Goal: Task Accomplishment & Management: Complete application form

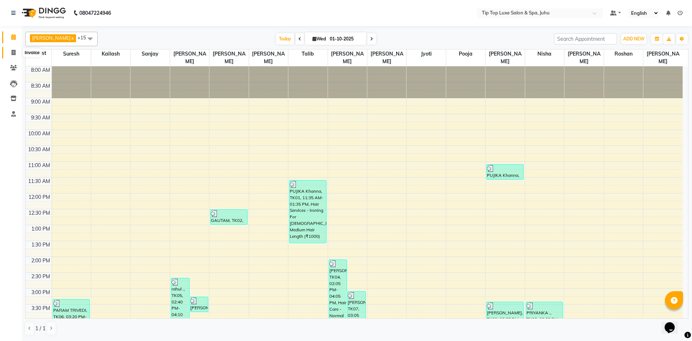
click at [15, 54] on icon at bounding box center [14, 52] width 4 height 5
select select "8298"
select select "service"
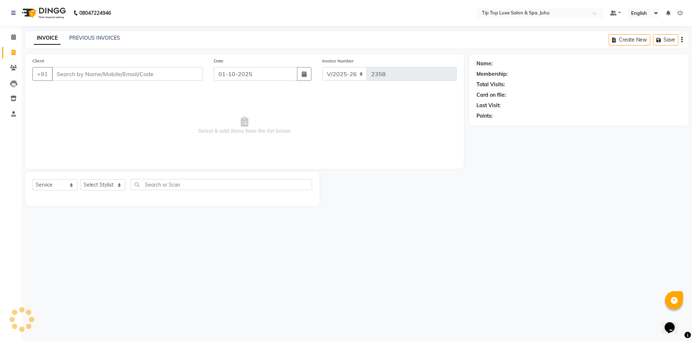
click at [83, 74] on input "Client" at bounding box center [127, 74] width 151 height 14
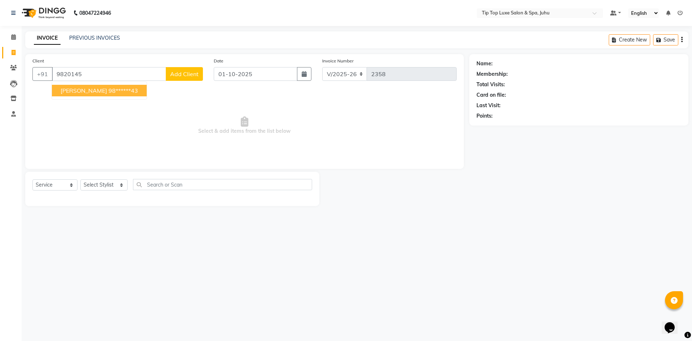
click at [122, 90] on ngb-highlight "98******43" at bounding box center [124, 90] width 30 height 7
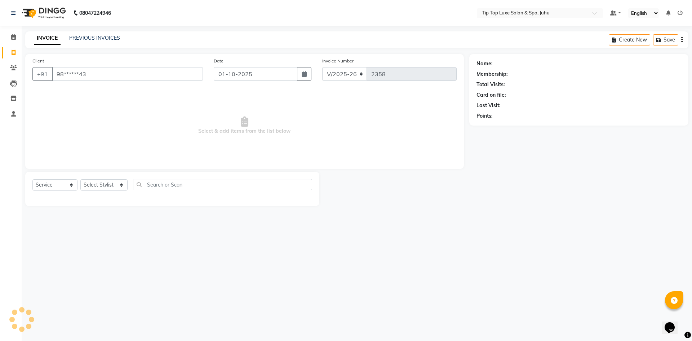
type input "98******43"
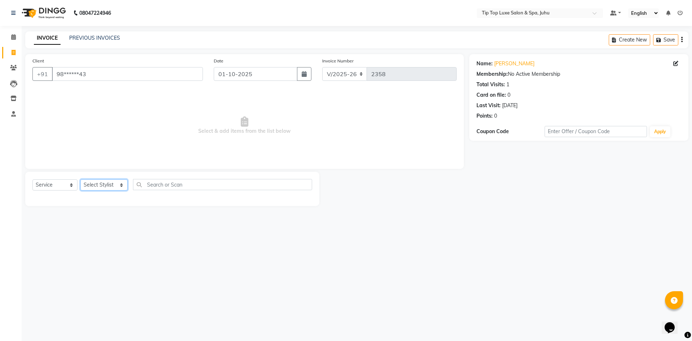
click at [97, 187] on select "Select Stylist [PERSON_NAME] admin [PERSON_NAME] creado ANAO [PERSON_NAME] Jyot…" at bounding box center [103, 184] width 47 height 11
select select "82315"
click at [80, 179] on select "Select Stylist [PERSON_NAME] admin [PERSON_NAME] creado ANAO [PERSON_NAME] Jyot…" at bounding box center [103, 184] width 47 height 11
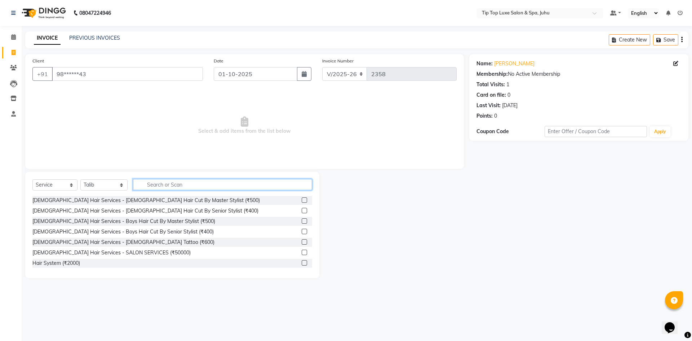
click at [155, 186] on input "text" at bounding box center [223, 184] width 180 height 11
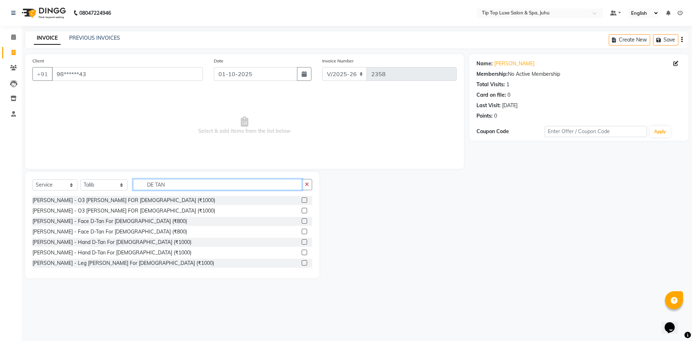
type input "DE TAN"
click at [302, 220] on label at bounding box center [304, 220] width 5 height 5
click at [302, 220] on input "checkbox" at bounding box center [304, 221] width 5 height 5
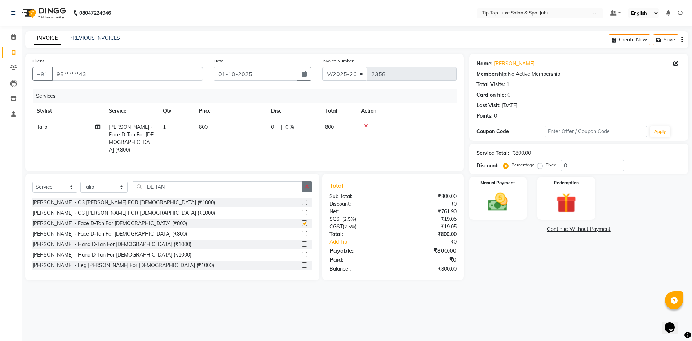
checkbox input "false"
click at [306, 181] on button "button" at bounding box center [307, 186] width 10 height 11
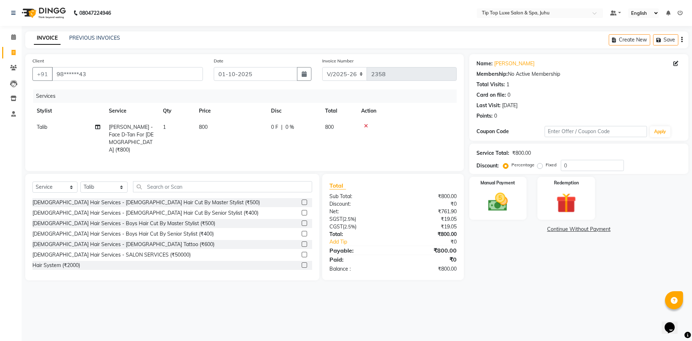
click at [302, 210] on label at bounding box center [304, 212] width 5 height 5
click at [302, 211] on input "checkbox" at bounding box center [304, 213] width 5 height 5
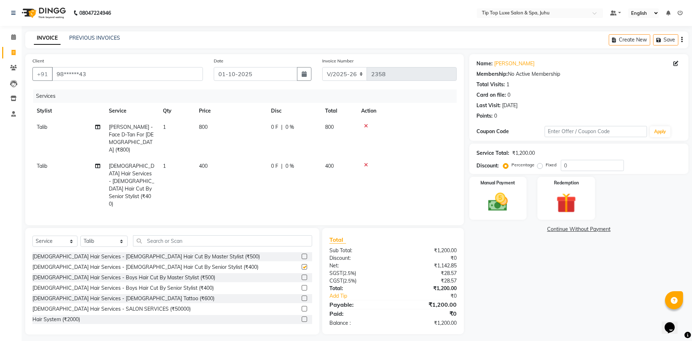
checkbox input "false"
click at [216, 235] on input "text" at bounding box center [223, 240] width 180 height 11
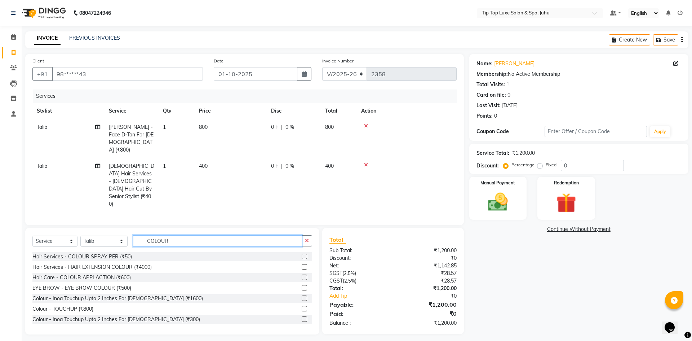
type input "COLOUR"
click at [302, 306] on label at bounding box center [304, 308] width 5 height 5
click at [302, 306] on input "checkbox" at bounding box center [304, 308] width 5 height 5
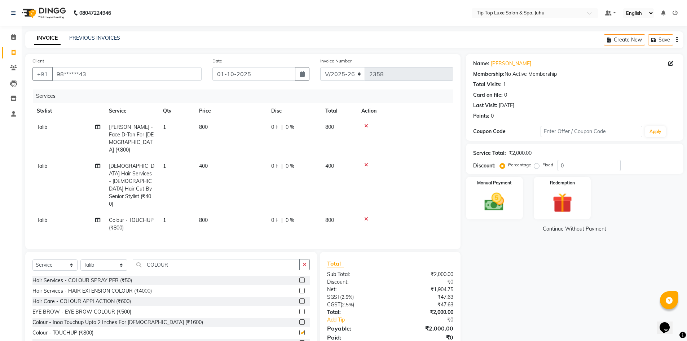
checkbox input "false"
click at [200, 127] on span "800" at bounding box center [203, 127] width 9 height 6
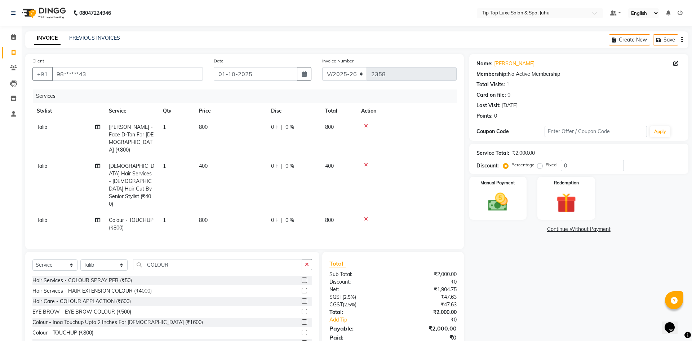
select select "82315"
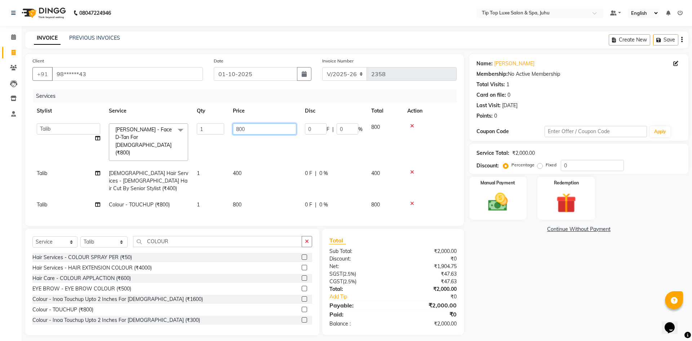
click at [238, 128] on input "800" at bounding box center [264, 128] width 63 height 11
click at [240, 128] on input "800" at bounding box center [264, 128] width 63 height 11
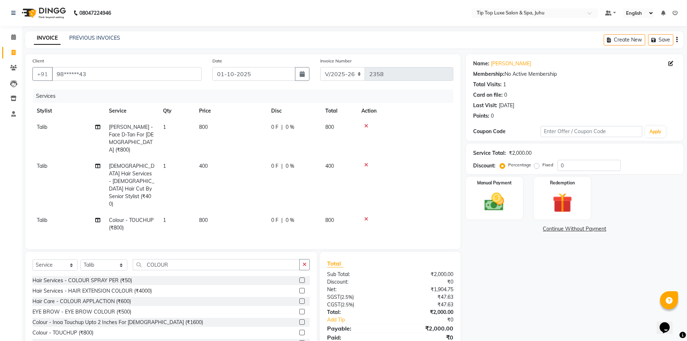
click at [237, 158] on td "400" at bounding box center [231, 185] width 72 height 54
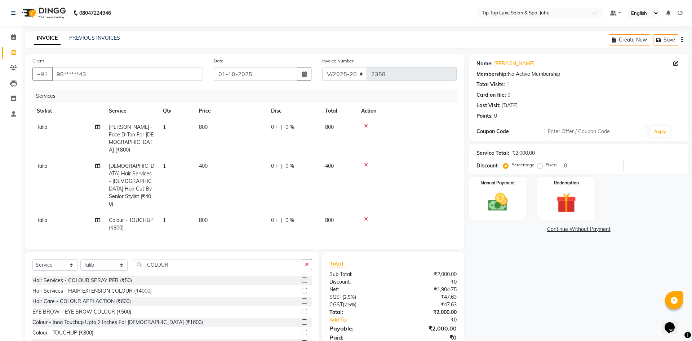
select select "82315"
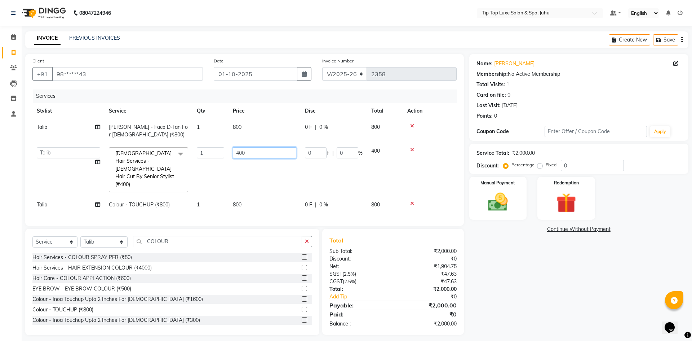
click at [239, 150] on input "400" at bounding box center [264, 152] width 63 height 11
type input "500"
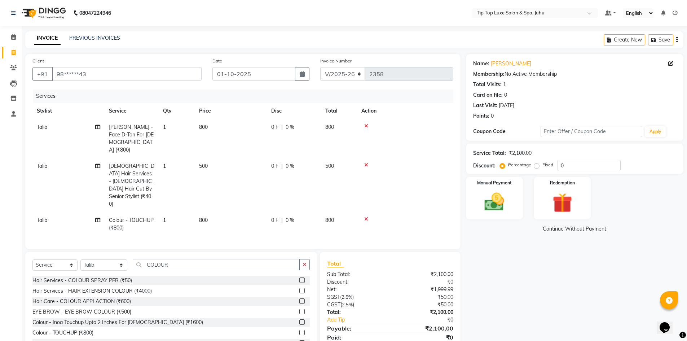
click at [257, 168] on td "500" at bounding box center [231, 185] width 72 height 54
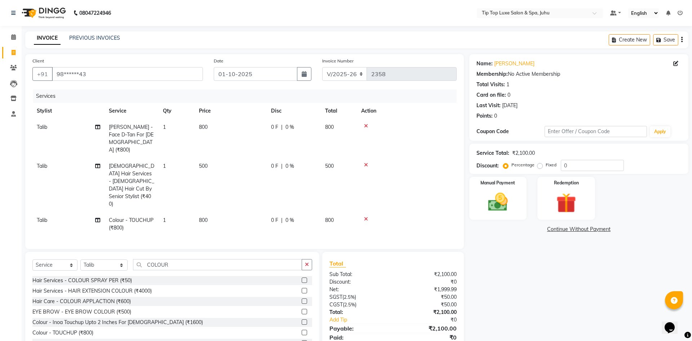
select select "82315"
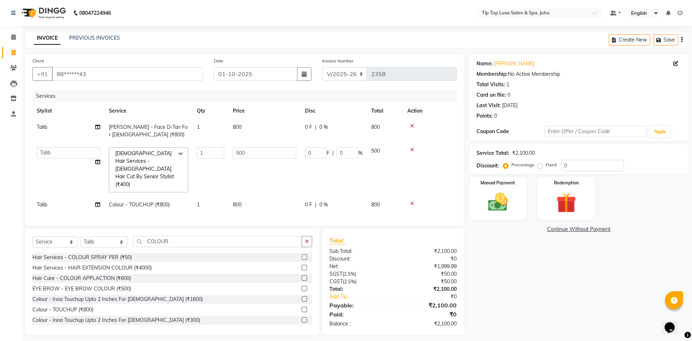
click at [234, 201] on span "800" at bounding box center [237, 204] width 9 height 6
select select "82315"
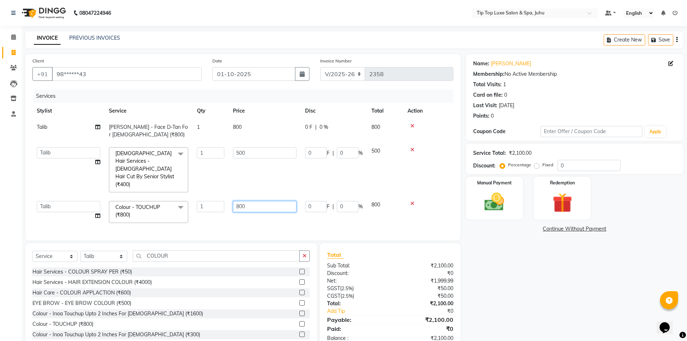
click at [240, 201] on input "800" at bounding box center [264, 206] width 63 height 11
type input "1000"
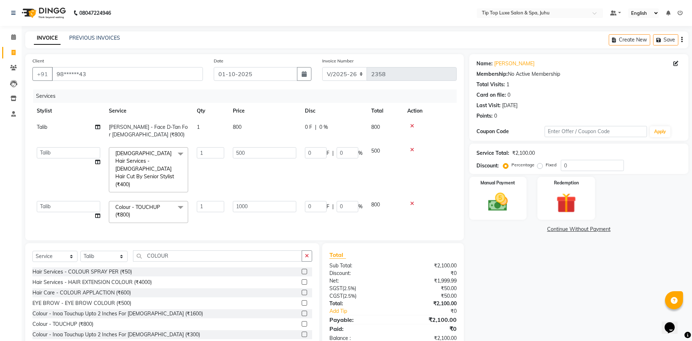
click at [252, 209] on div "Client +91 98******43 Date [DATE] Invoice Number V/2025 V/[PHONE_NUMBER] Servic…" at bounding box center [244, 147] width 439 height 186
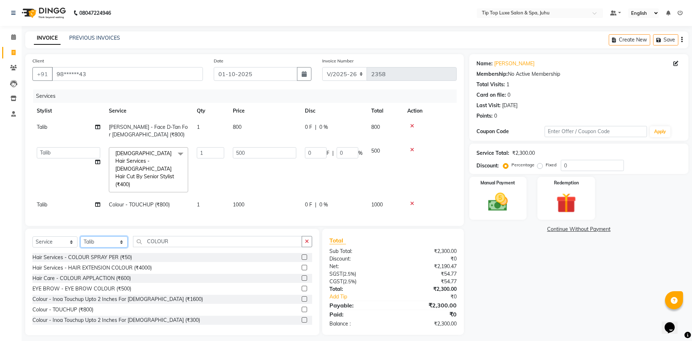
click at [98, 236] on select "Select Stylist [PERSON_NAME] admin [PERSON_NAME] creado ANAO [PERSON_NAME] Jyot…" at bounding box center [103, 241] width 47 height 11
select select "82312"
click at [80, 236] on select "Select Stylist [PERSON_NAME] admin [PERSON_NAME] creado ANAO [PERSON_NAME] Jyot…" at bounding box center [103, 241] width 47 height 11
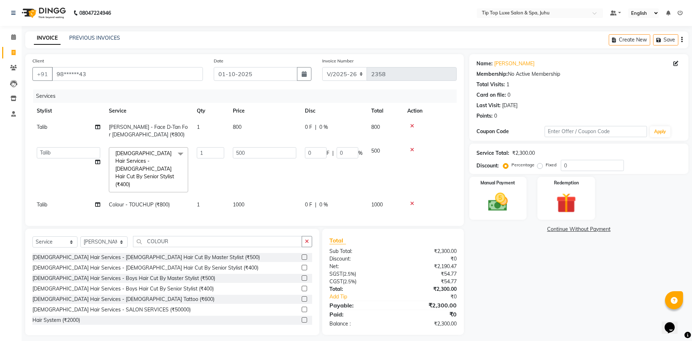
drag, startPoint x: 304, startPoint y: 234, endPoint x: 295, endPoint y: 231, distance: 10.0
click at [303, 236] on button "button" at bounding box center [307, 241] width 10 height 11
click at [283, 236] on input "text" at bounding box center [223, 241] width 180 height 11
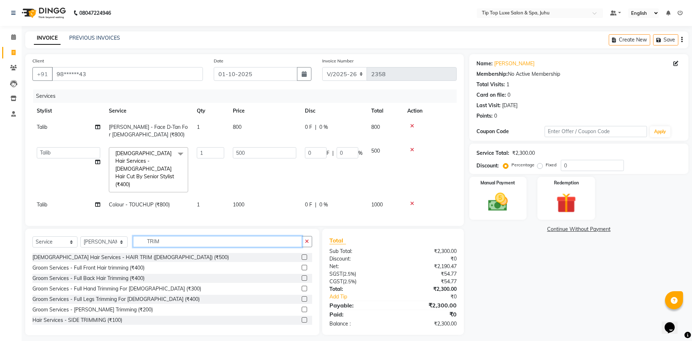
type input "TRIM"
click at [302, 306] on label at bounding box center [304, 308] width 5 height 5
click at [302, 307] on input "checkbox" at bounding box center [304, 309] width 5 height 5
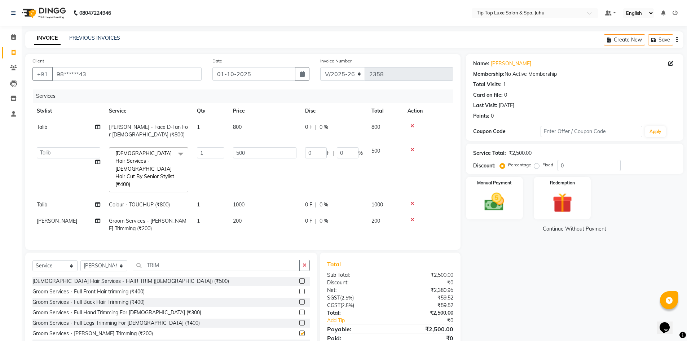
checkbox input "false"
click at [111, 260] on select "Select Stylist [PERSON_NAME] admin [PERSON_NAME] creado ANAO [PERSON_NAME] Jyot…" at bounding box center [103, 265] width 47 height 11
select select "82307"
click at [80, 260] on select "Select Stylist [PERSON_NAME] admin [PERSON_NAME] creado ANAO [PERSON_NAME] Jyot…" at bounding box center [103, 265] width 47 height 11
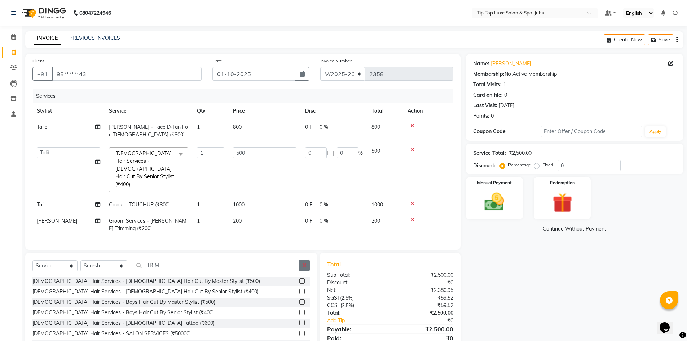
click at [306, 263] on icon "button" at bounding box center [305, 265] width 4 height 5
click at [299, 278] on label at bounding box center [301, 280] width 5 height 5
click at [299, 279] on input "checkbox" at bounding box center [301, 281] width 5 height 5
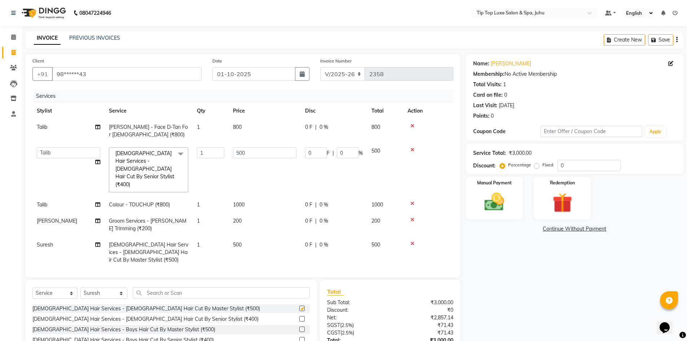
checkbox input "false"
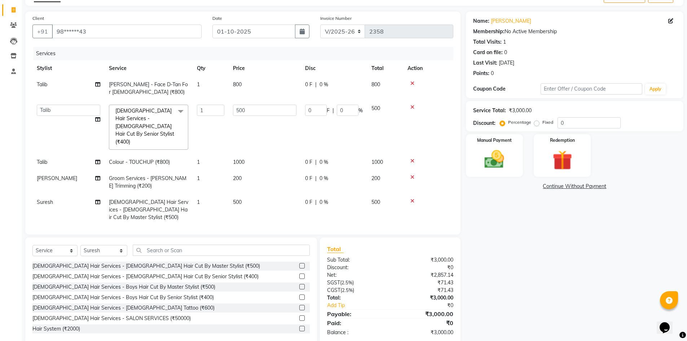
click at [237, 199] on span "500" at bounding box center [237, 202] width 9 height 6
select select "82307"
click at [239, 198] on input "500" at bounding box center [264, 203] width 63 height 11
type input "600"
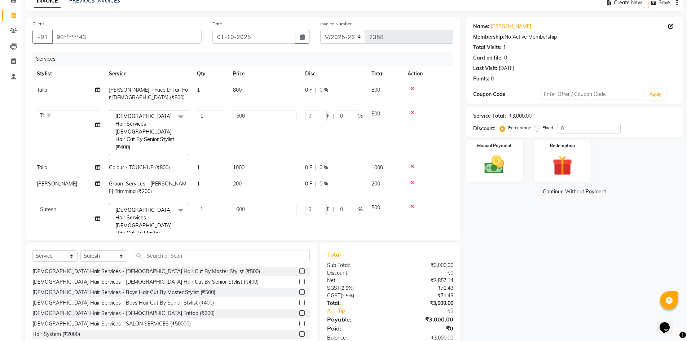
click at [259, 204] on td "600" at bounding box center [265, 226] width 72 height 54
select select "82307"
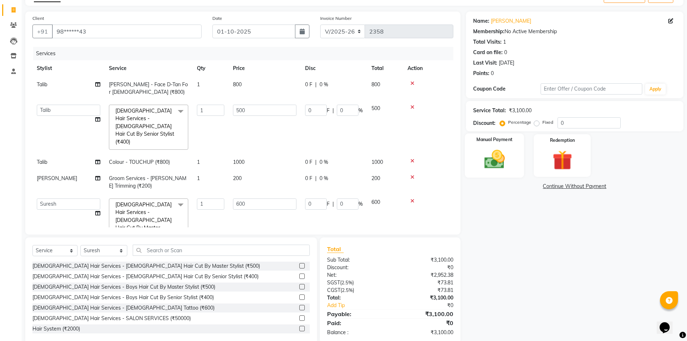
click at [481, 158] on img at bounding box center [494, 158] width 33 height 23
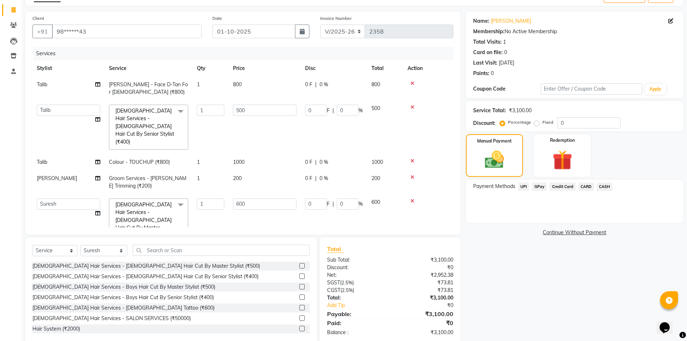
click at [583, 186] on span "CARD" at bounding box center [586, 186] width 16 height 8
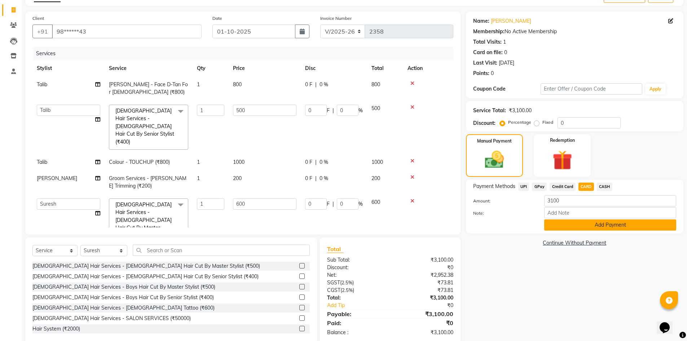
click at [577, 225] on button "Add Payment" at bounding box center [610, 224] width 132 height 11
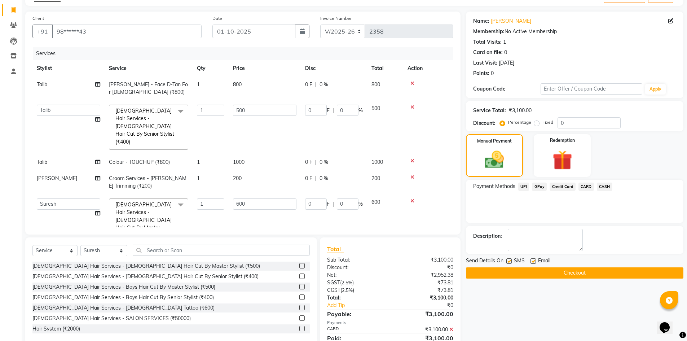
click at [527, 277] on button "Checkout" at bounding box center [574, 272] width 217 height 11
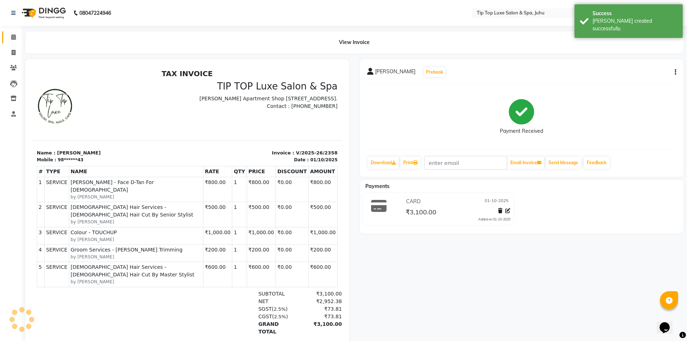
drag, startPoint x: 13, startPoint y: 36, endPoint x: 13, endPoint y: 32, distance: 4.3
click at [13, 36] on icon at bounding box center [13, 36] width 5 height 5
